Goal: Information Seeking & Learning: Check status

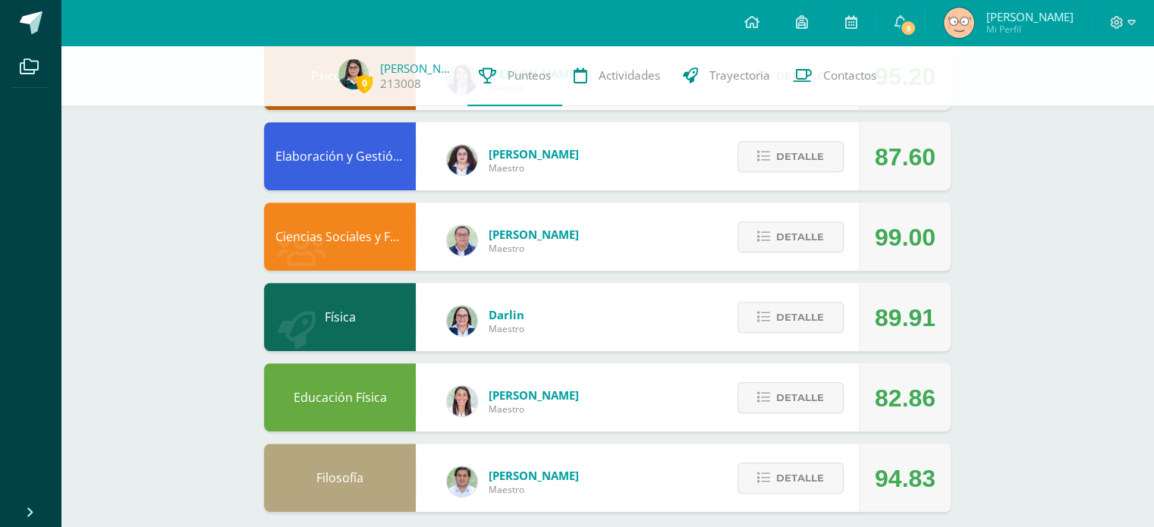
scroll to position [695, 0]
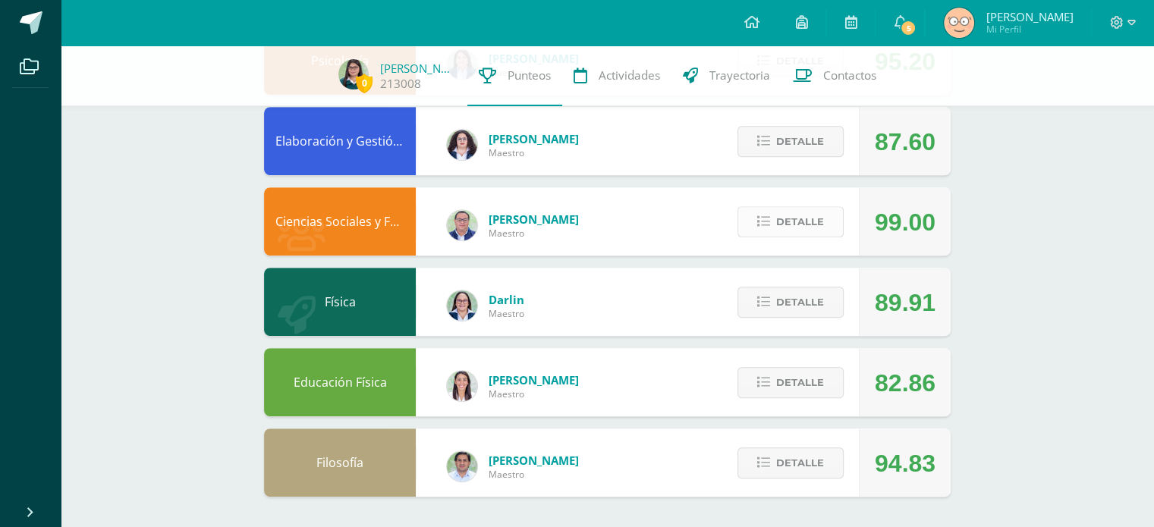
click at [813, 219] on span "Detalle" at bounding box center [800, 222] width 48 height 28
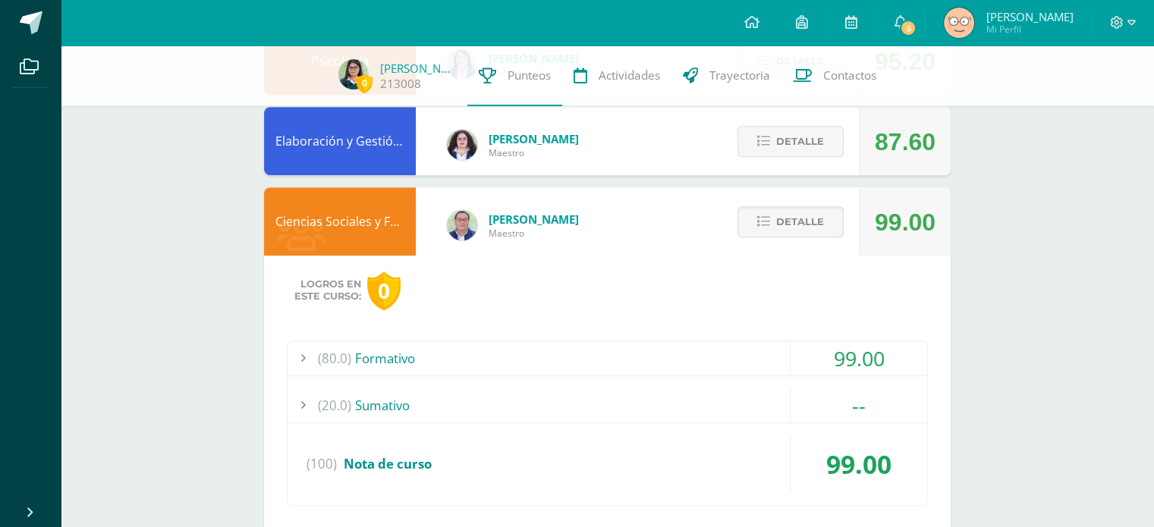
click at [750, 361] on div "(80.0) Formativo" at bounding box center [608, 359] width 640 height 34
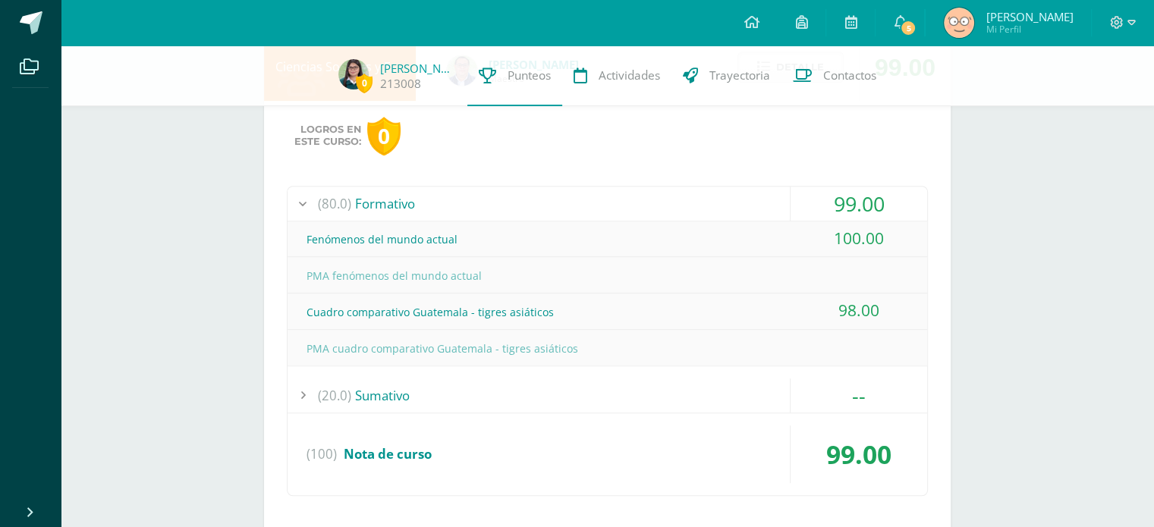
scroll to position [847, 0]
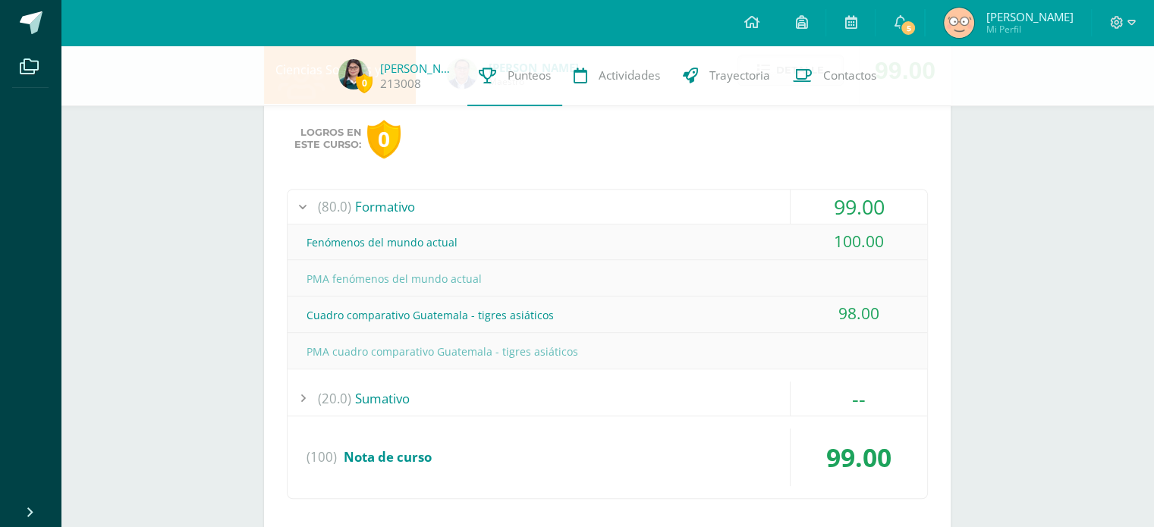
click at [711, 395] on div "(20.0) [GEOGRAPHIC_DATA]" at bounding box center [608, 399] width 640 height 34
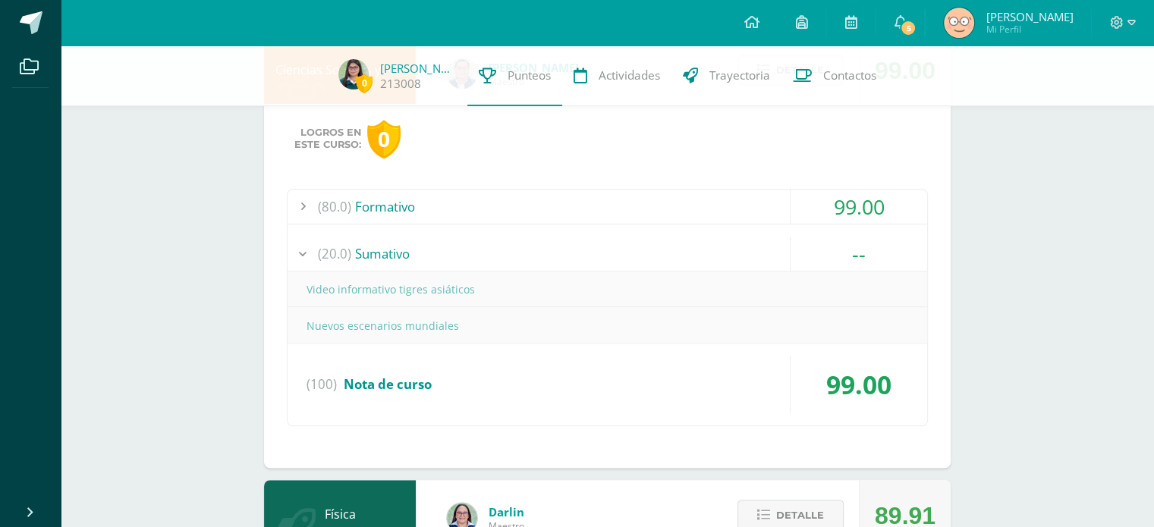
click at [679, 206] on div "(80.0) Formativo" at bounding box center [608, 207] width 640 height 34
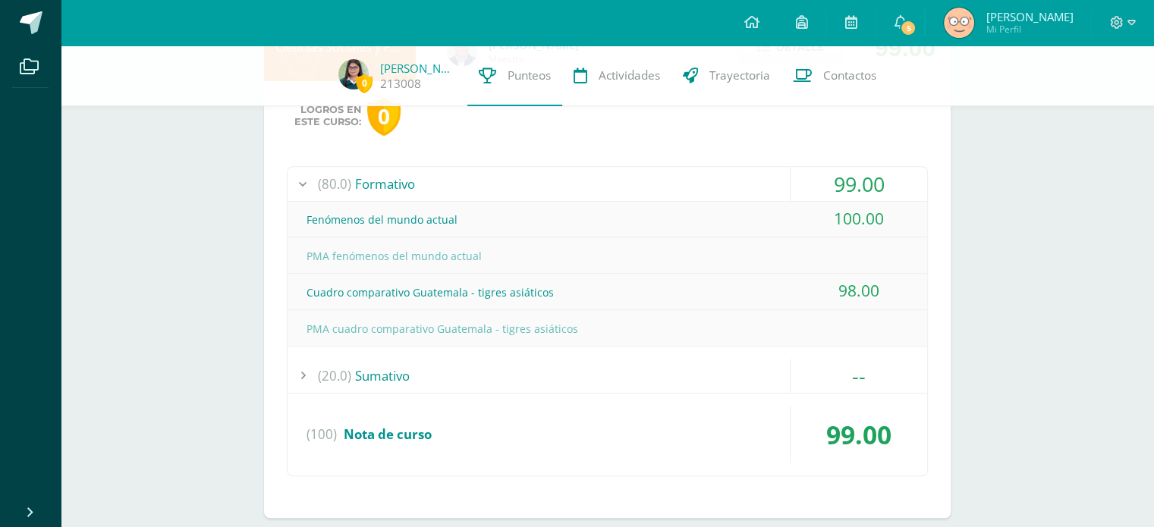
scroll to position [871, 0]
click at [481, 378] on div "(20.0) [GEOGRAPHIC_DATA]" at bounding box center [608, 375] width 640 height 34
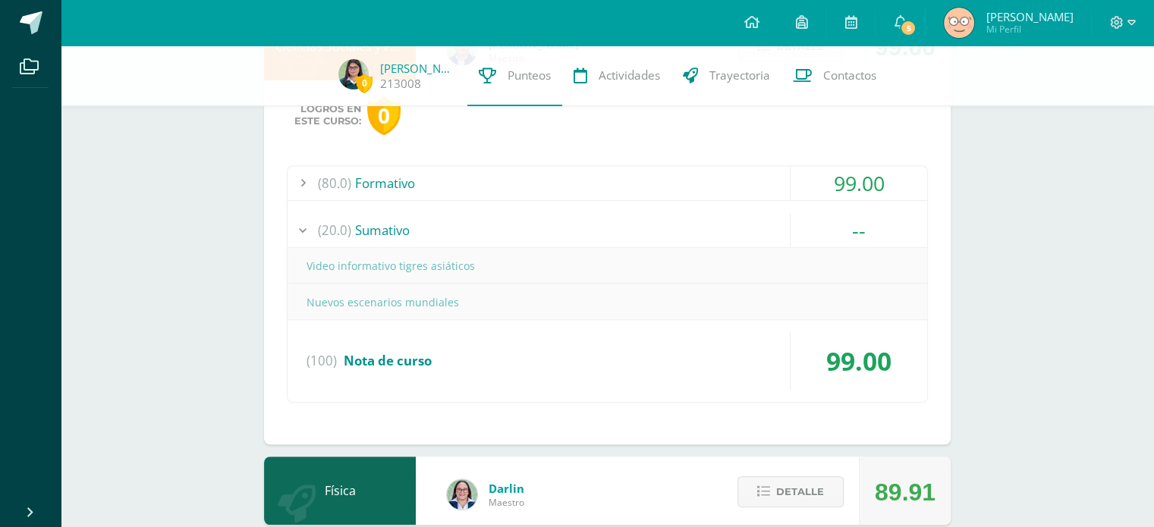
click at [439, 236] on div "(20.0) [GEOGRAPHIC_DATA]" at bounding box center [608, 230] width 640 height 34
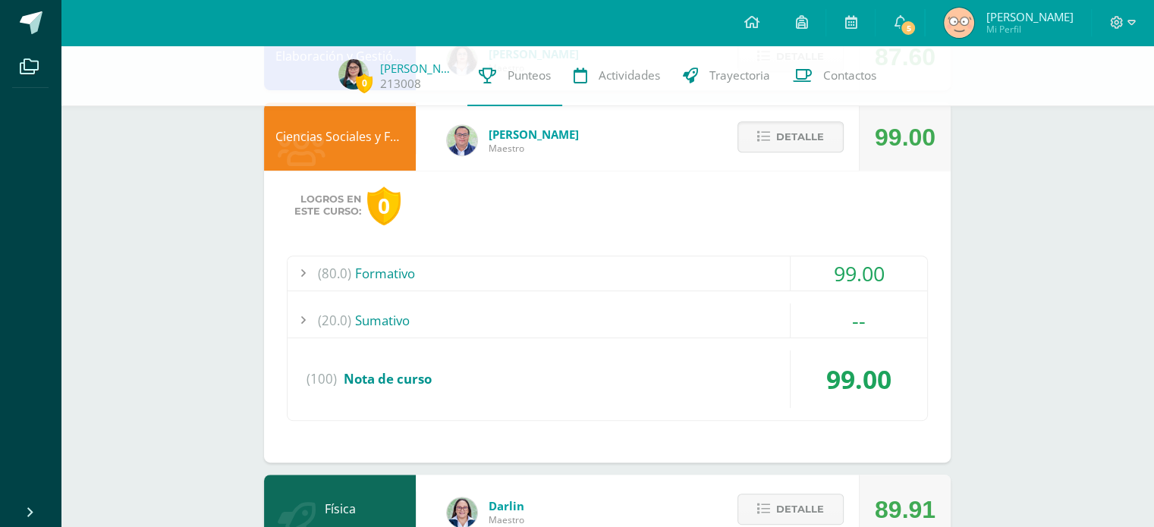
scroll to position [780, 0]
click at [765, 134] on icon at bounding box center [763, 137] width 13 height 13
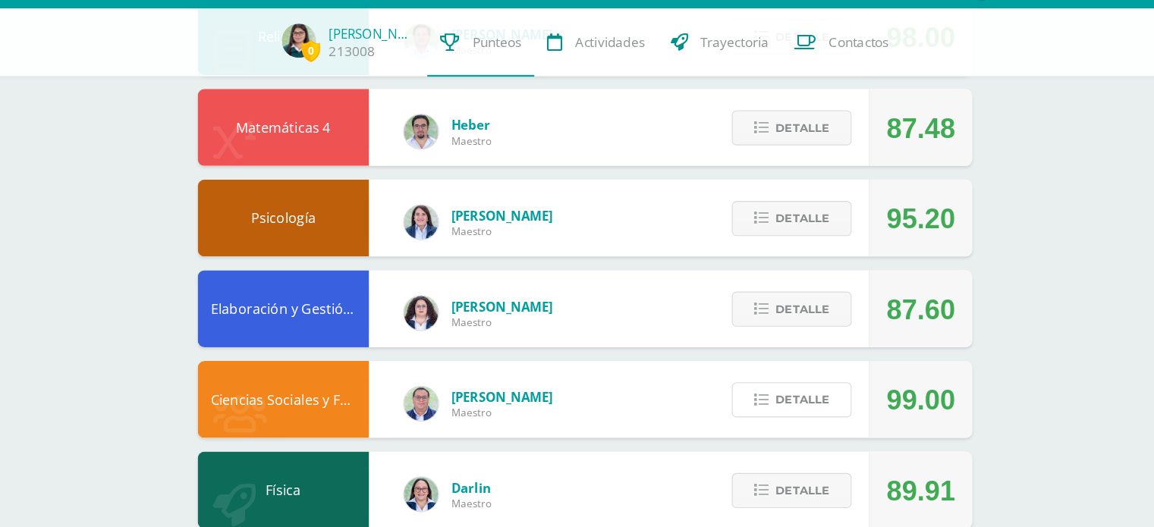
scroll to position [524, 0]
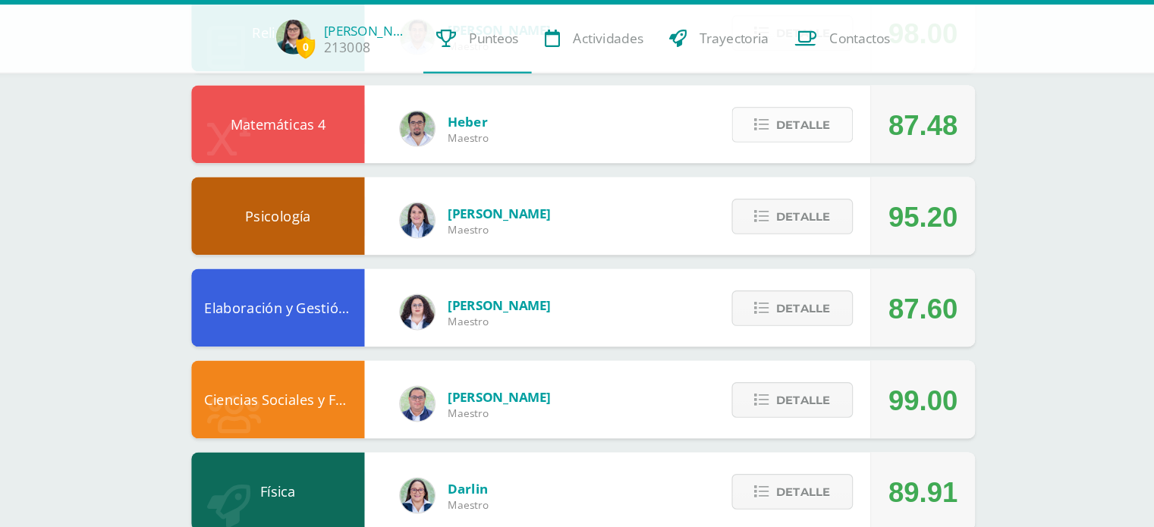
click at [817, 141] on span "Detalle" at bounding box center [800, 151] width 48 height 28
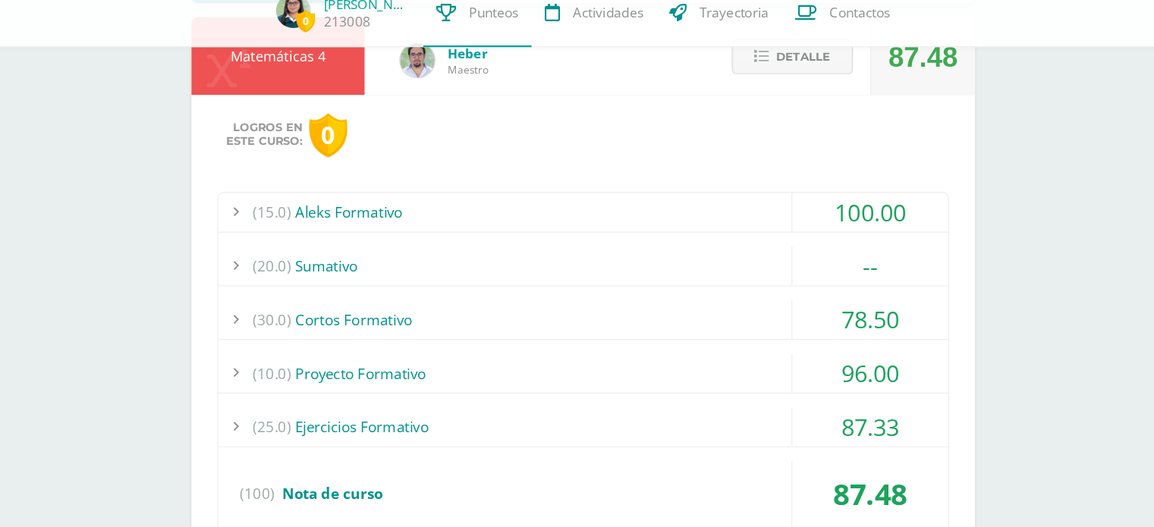
scroll to position [562, 0]
click at [630, 347] on div "(30.0) Cortos Formativo" at bounding box center [608, 344] width 640 height 34
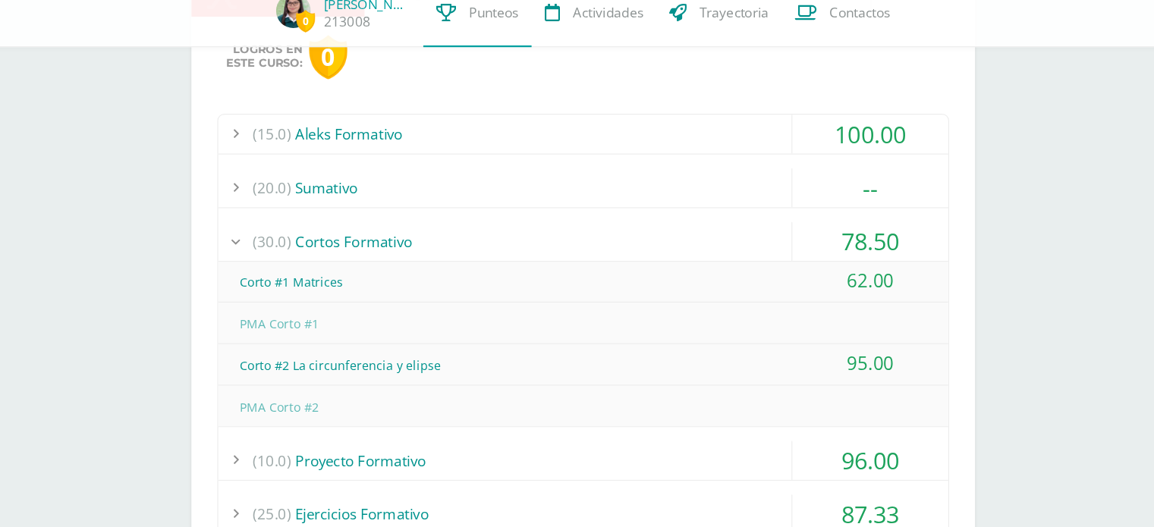
scroll to position [637, 0]
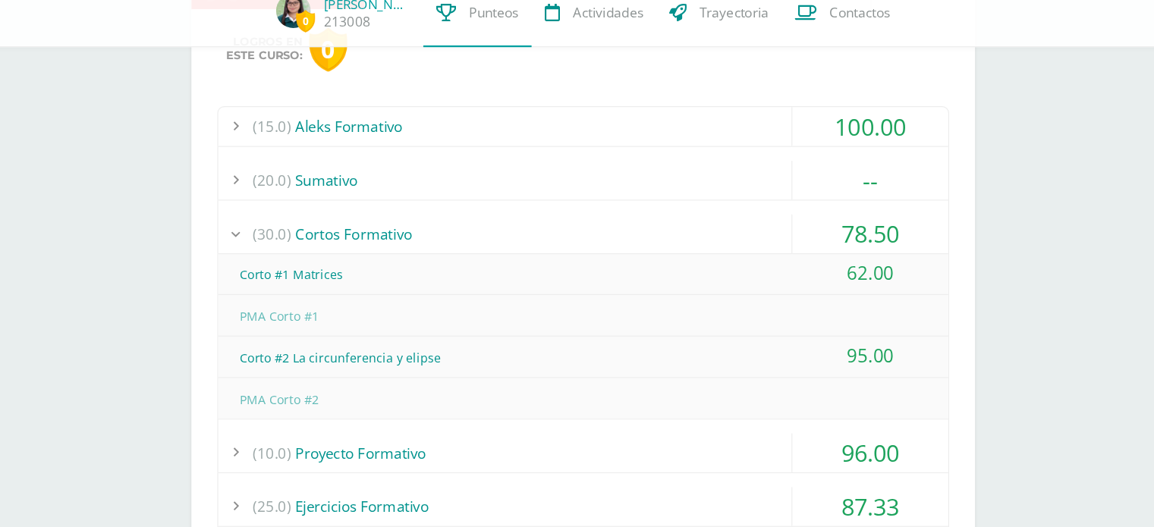
click at [543, 475] on div "(10.0) Proyecto Formativo" at bounding box center [608, 462] width 640 height 34
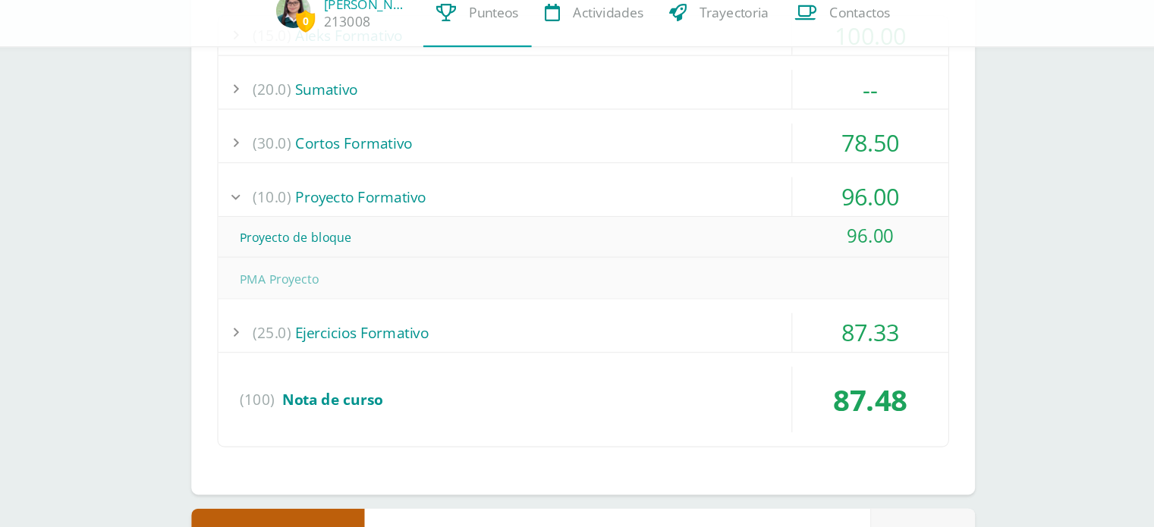
scroll to position [720, 0]
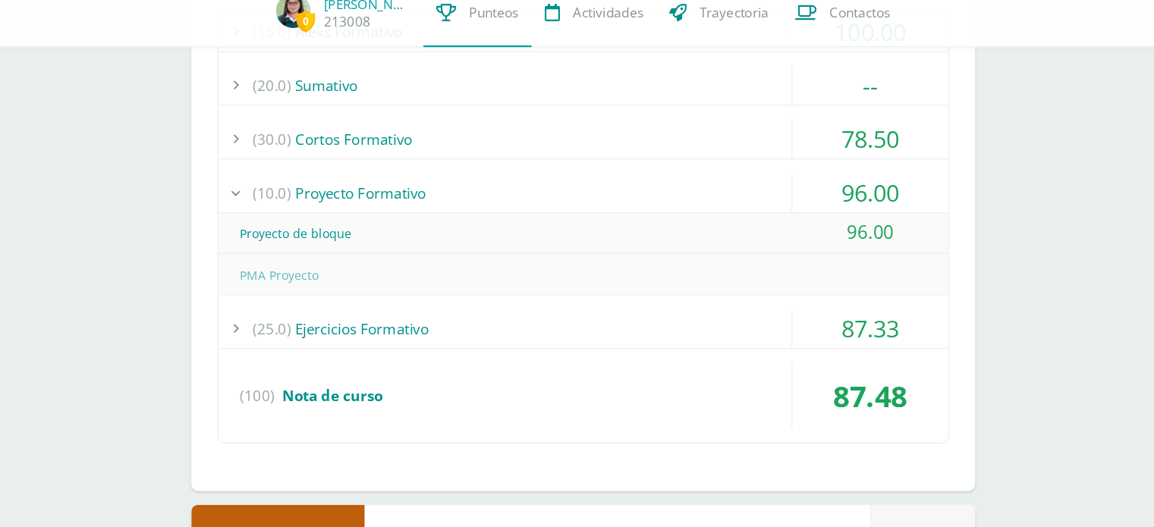
click at [438, 347] on div "(25.0) Ejercicios Formativo" at bounding box center [608, 353] width 640 height 34
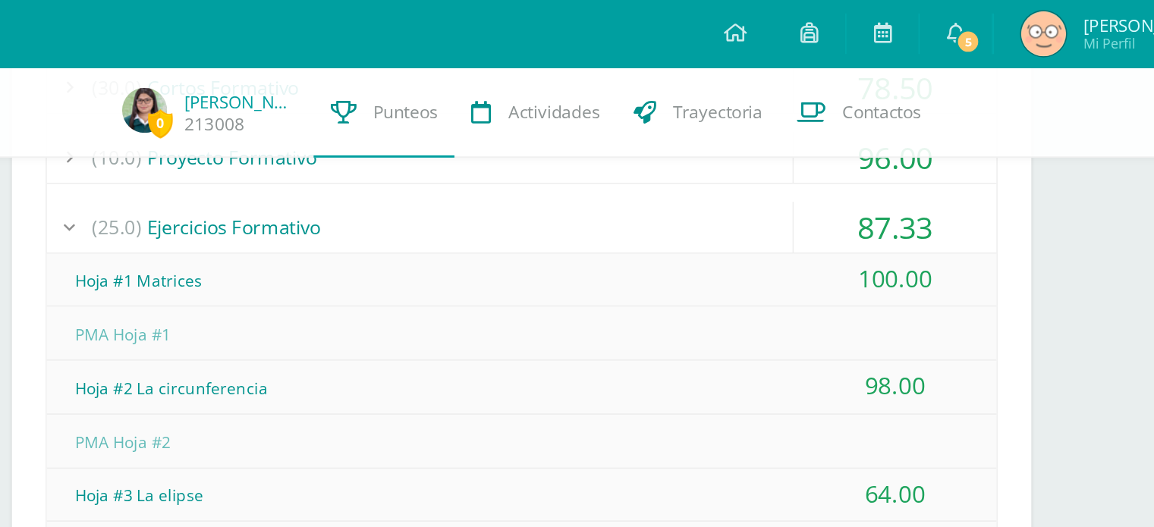
scroll to position [847, 0]
click at [761, 138] on div "(25.0) Ejercicios Formativo" at bounding box center [608, 154] width 640 height 34
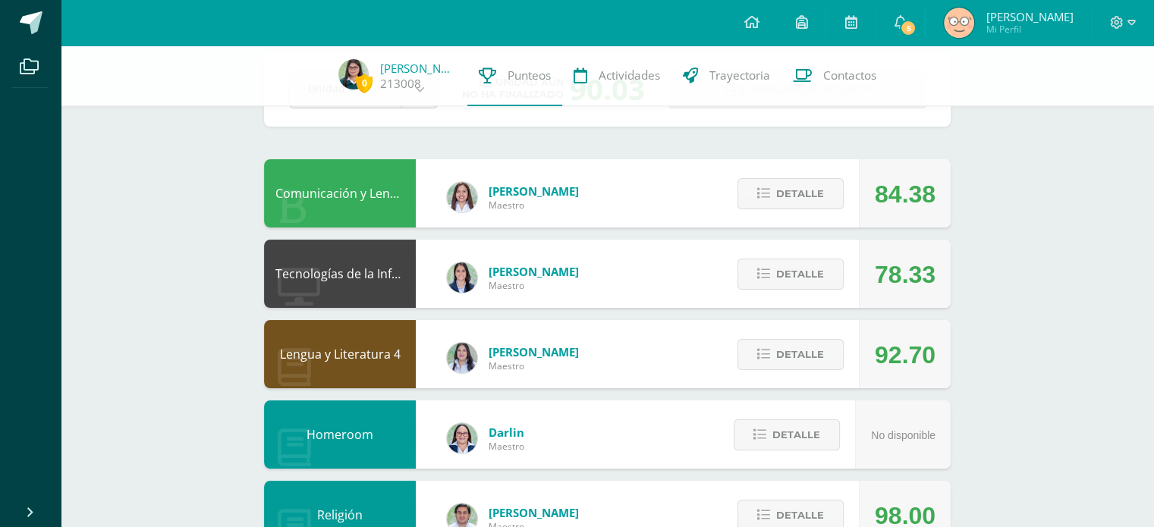
scroll to position [79, 0]
click at [808, 272] on span "Detalle" at bounding box center [800, 275] width 48 height 28
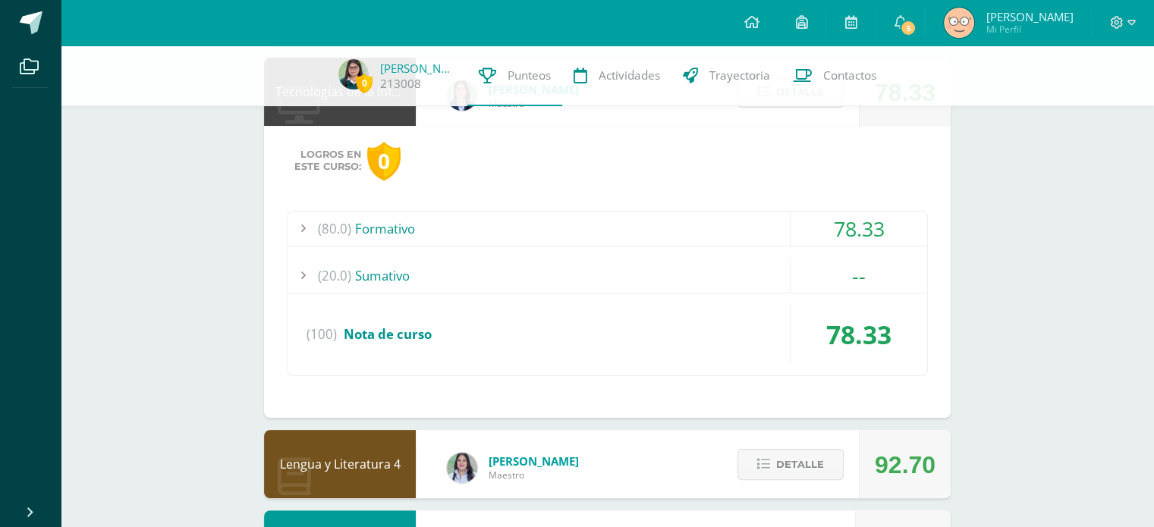
scroll to position [262, 0]
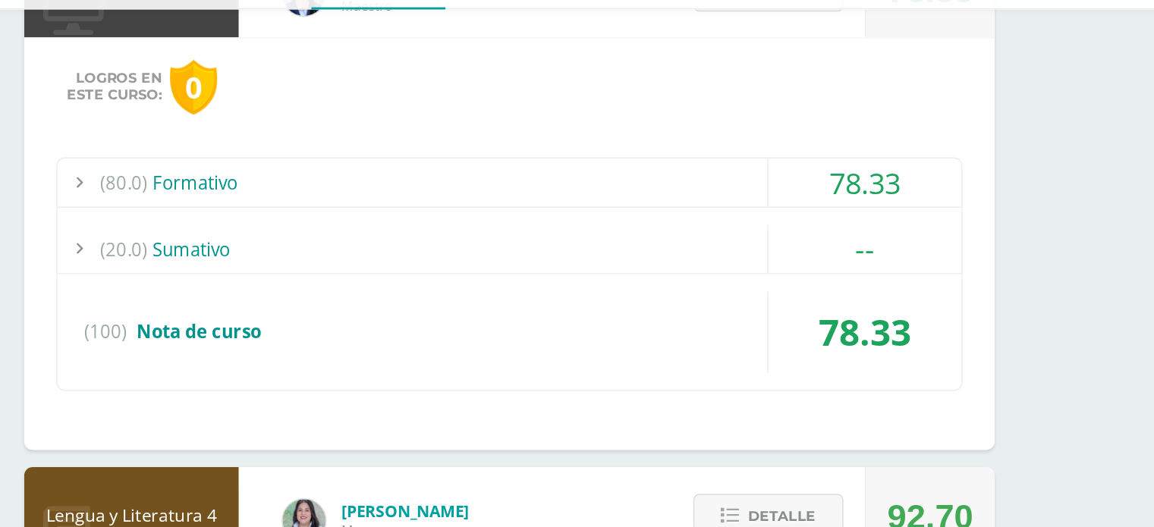
drag, startPoint x: 740, startPoint y: 207, endPoint x: 749, endPoint y: 216, distance: 12.9
click at [749, 216] on div "Logros en este curso: 0 (80.0) Formativo 78.33 Etiquetas de estructura" at bounding box center [607, 272] width 687 height 292
click at [749, 216] on div "(80.0) Formativo" at bounding box center [608, 229] width 640 height 34
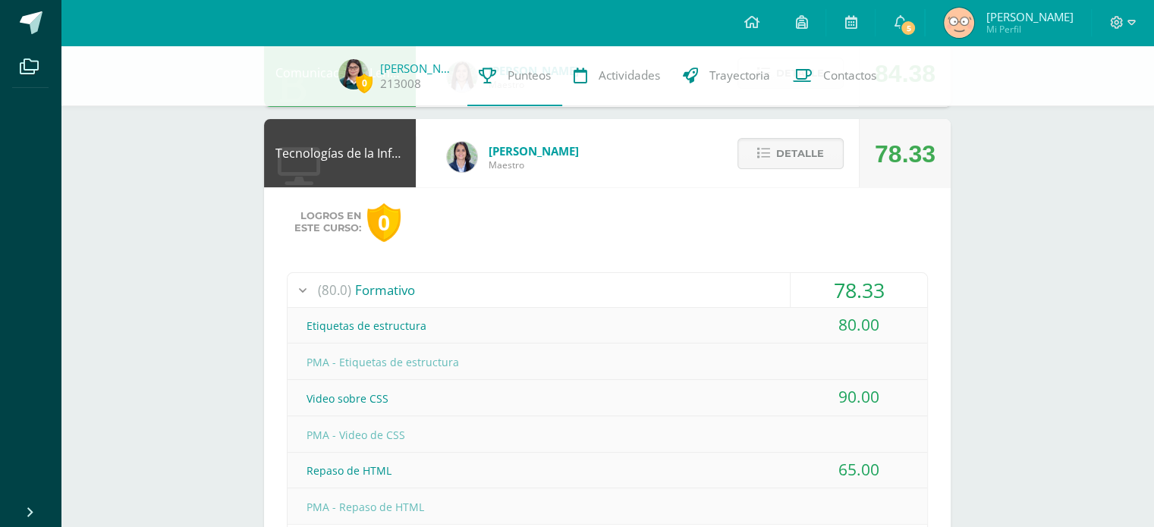
scroll to position [198, 0]
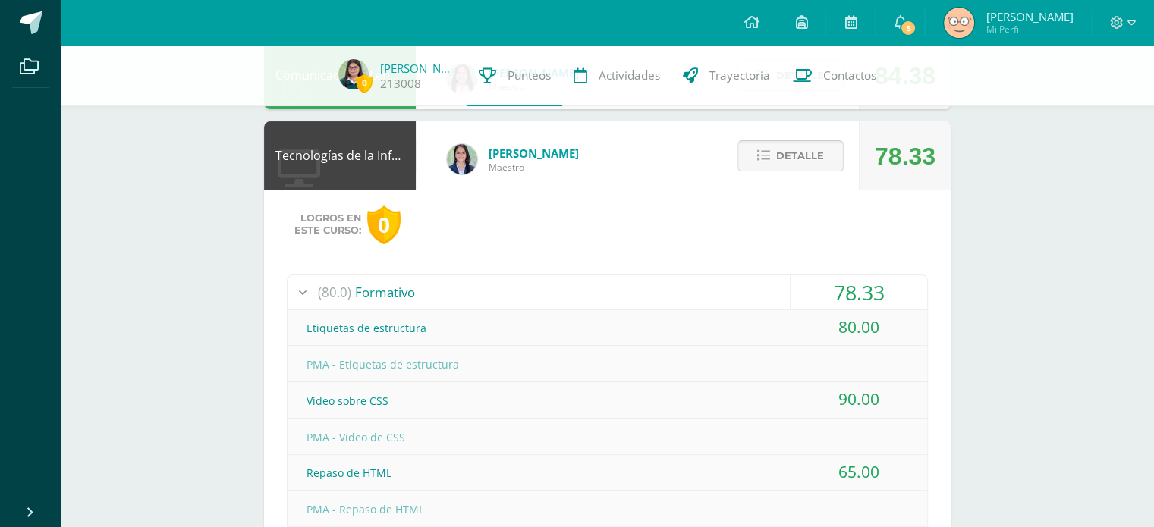
click at [783, 157] on span "Detalle" at bounding box center [800, 156] width 48 height 28
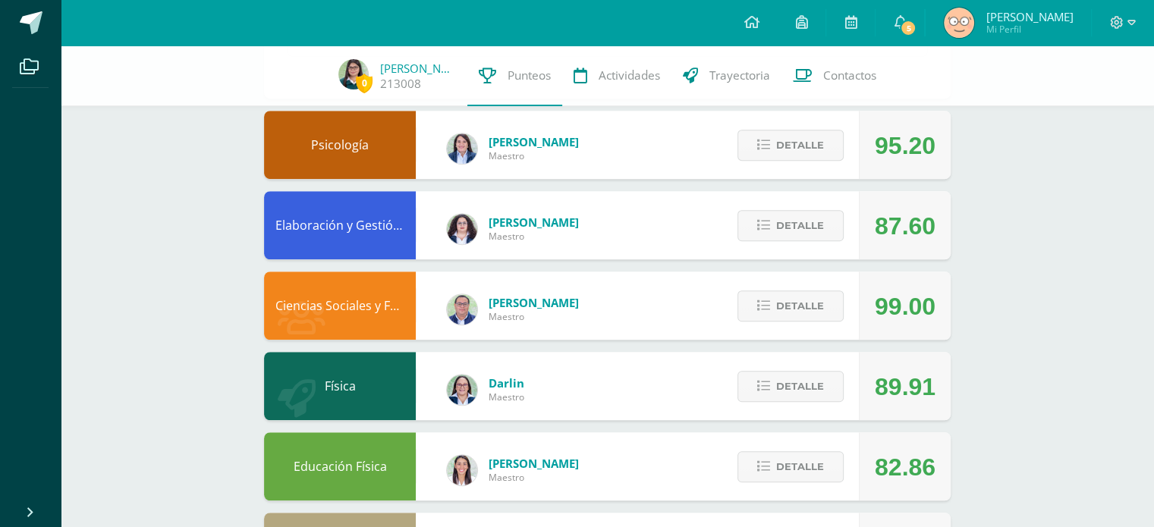
scroll to position [1127, 0]
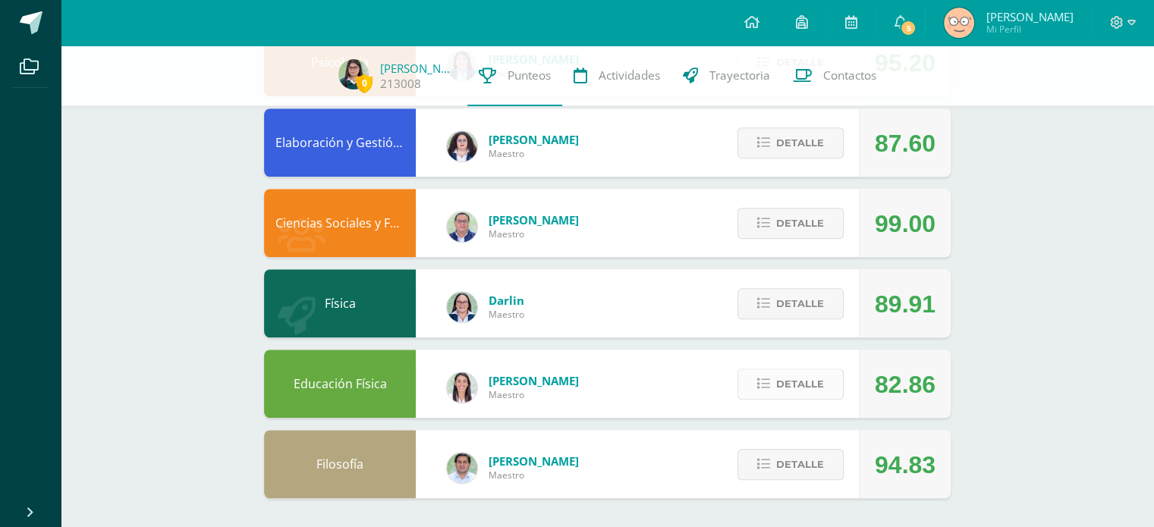
click at [781, 369] on button "Detalle" at bounding box center [791, 384] width 106 height 31
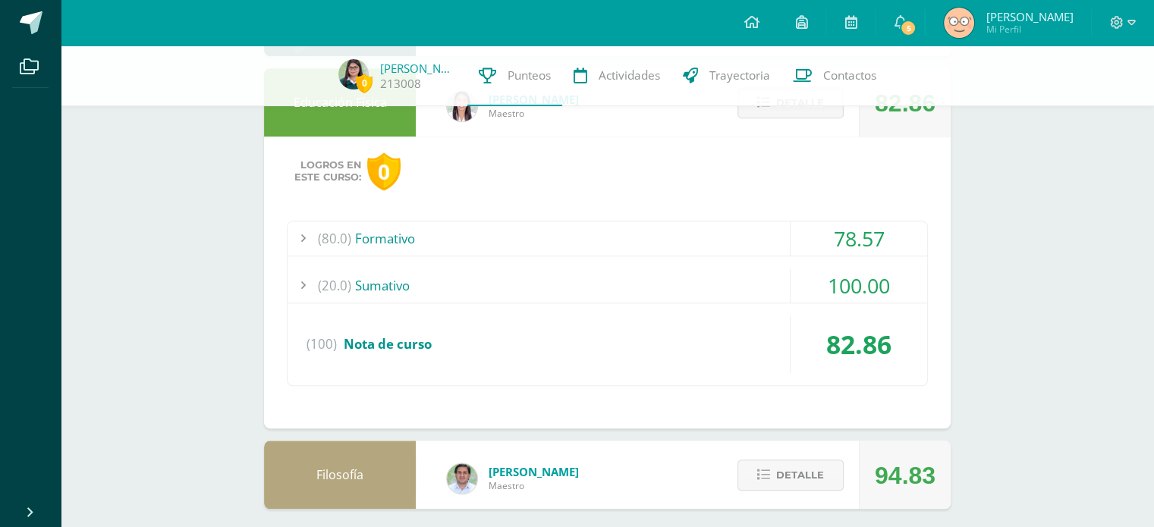
scroll to position [1418, 0]
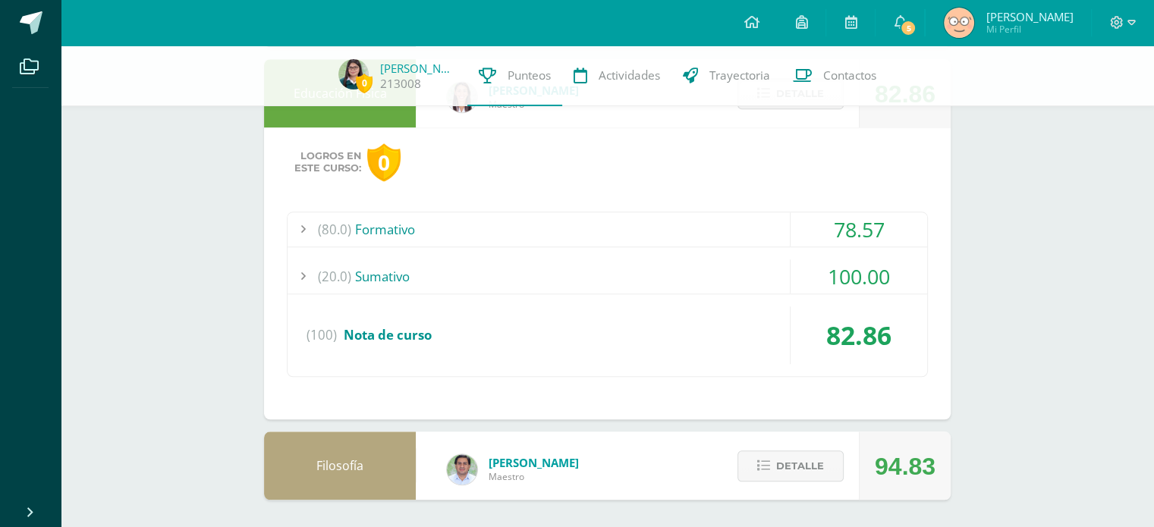
click at [556, 213] on div "(80.0) Formativo" at bounding box center [608, 230] width 640 height 34
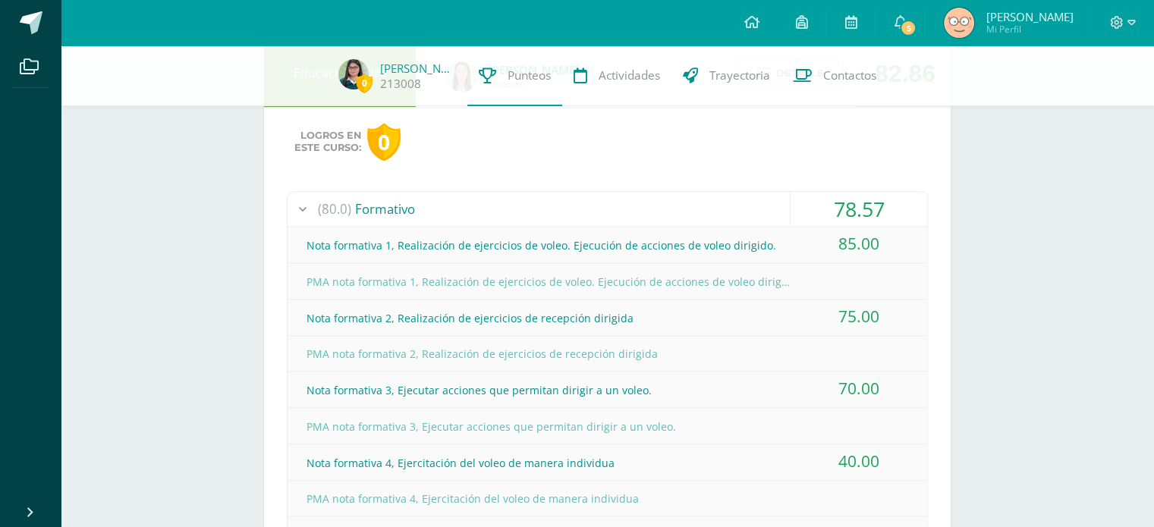
scroll to position [1439, 0]
click at [519, 198] on div "(80.0) Formativo" at bounding box center [608, 208] width 640 height 34
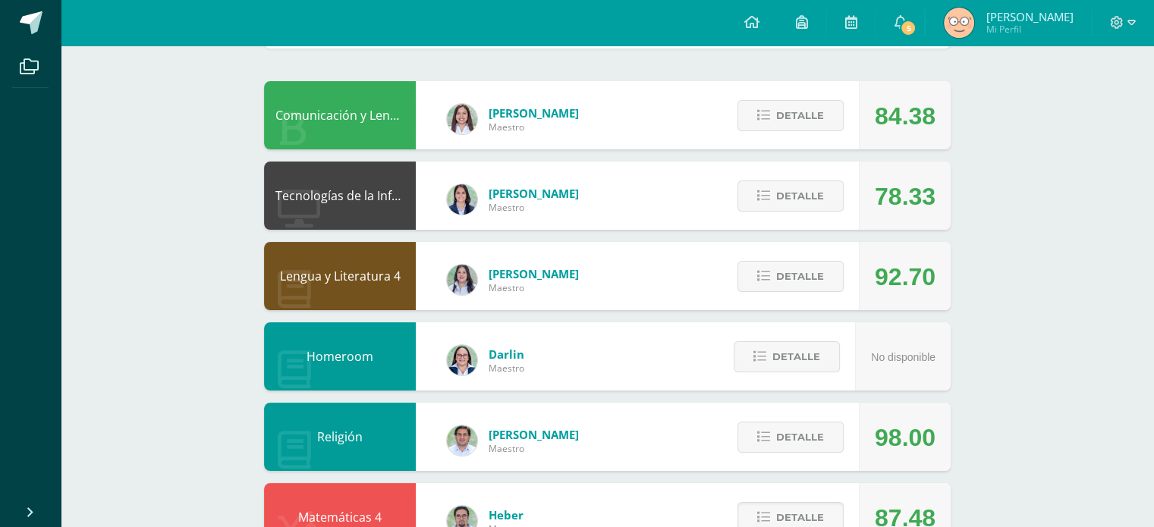
scroll to position [0, 0]
